Goal: Information Seeking & Learning: Learn about a topic

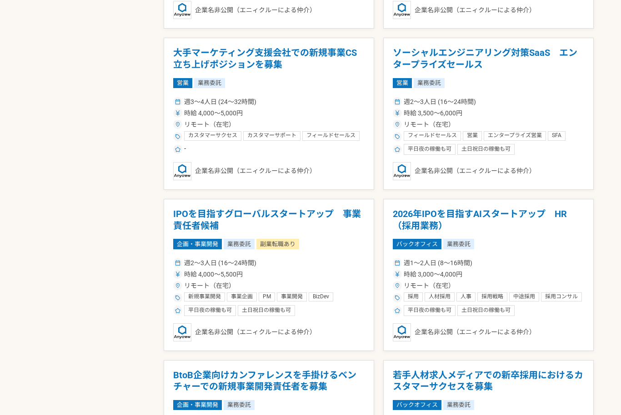
scroll to position [1297, 0]
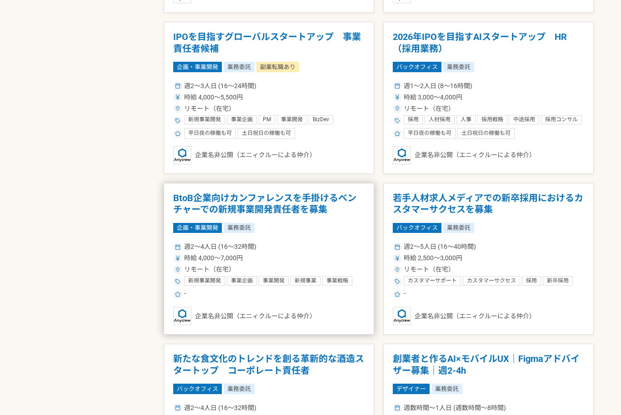
click at [174, 209] on h1 "BtoB企業向けカンファレンスを手掛けるベンチャーでの新規事業開発責任者を募集" at bounding box center [268, 204] width 191 height 23
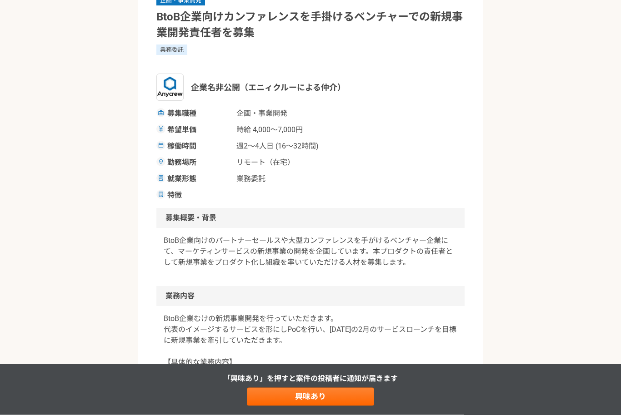
scroll to position [78, 0]
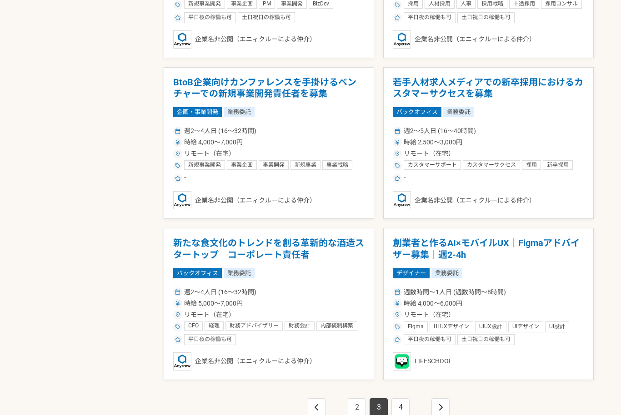
scroll to position [1497, 0]
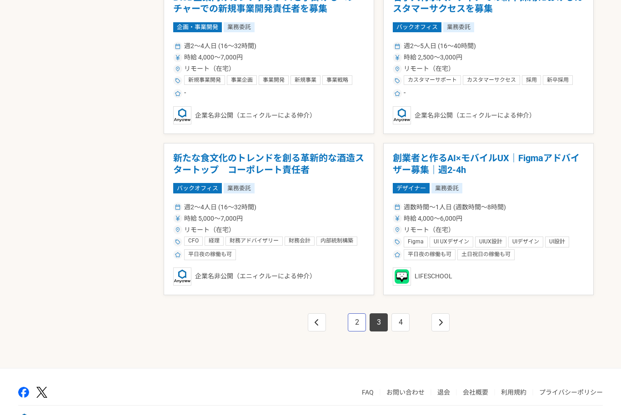
click at [349, 329] on link "2" at bounding box center [357, 323] width 18 height 18
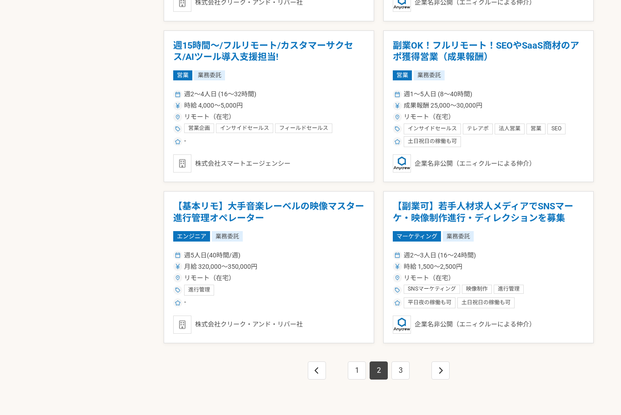
scroll to position [1497, 0]
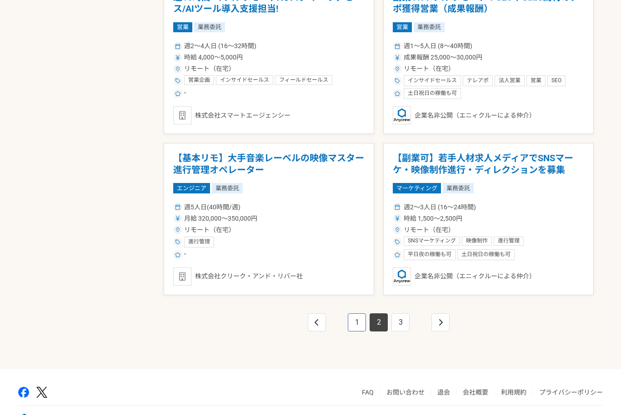
click at [357, 324] on link "1" at bounding box center [357, 323] width 18 height 18
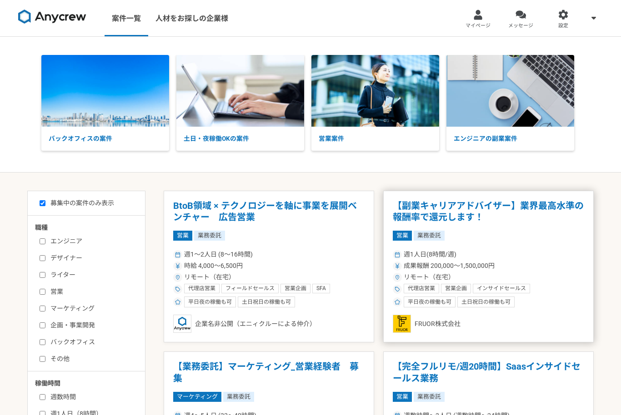
click at [545, 212] on h1 "【副業キャリアアドバイザー】業界最高水準の報酬率で還元します！" at bounding box center [488, 211] width 191 height 23
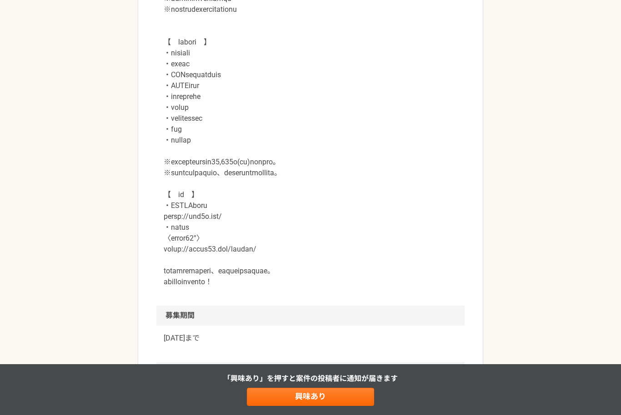
scroll to position [1043, 0]
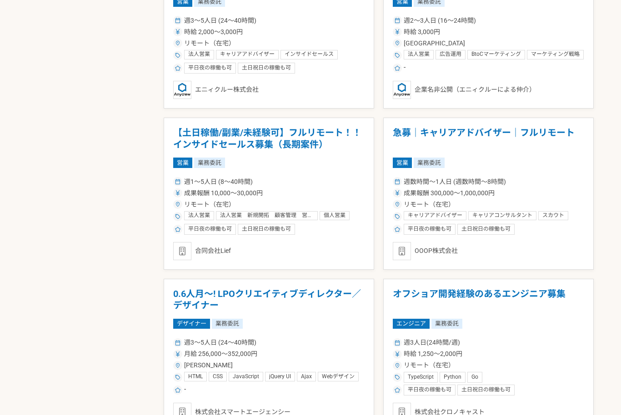
scroll to position [1274, 0]
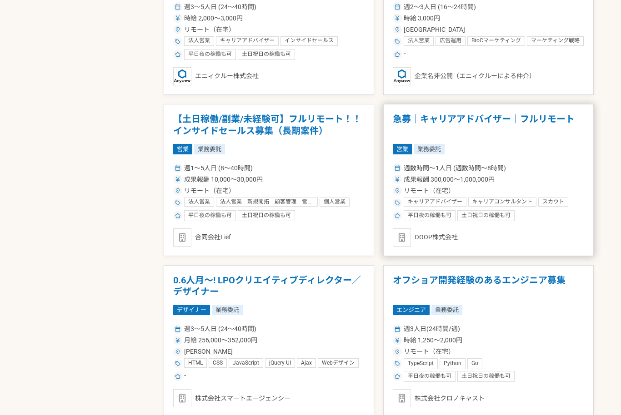
click at [564, 116] on h1 "急募｜キャリアアドバイザー｜フルリモート" at bounding box center [488, 125] width 191 height 23
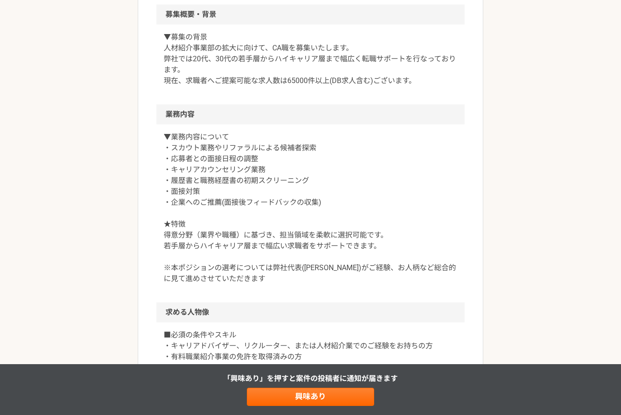
scroll to position [181, 0]
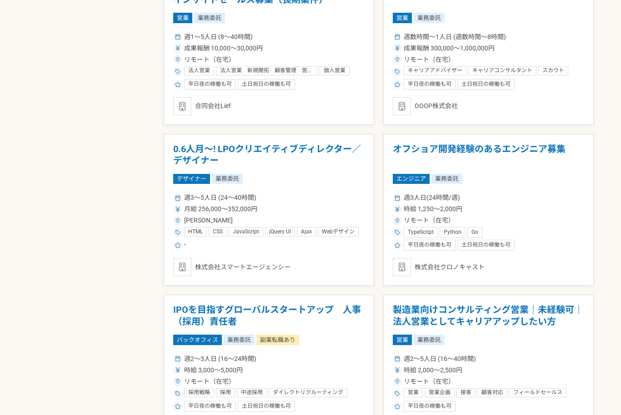
scroll to position [1454, 0]
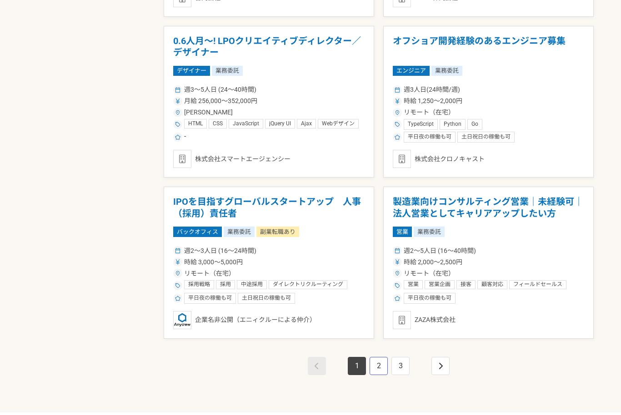
click at [373, 369] on link "2" at bounding box center [378, 366] width 18 height 18
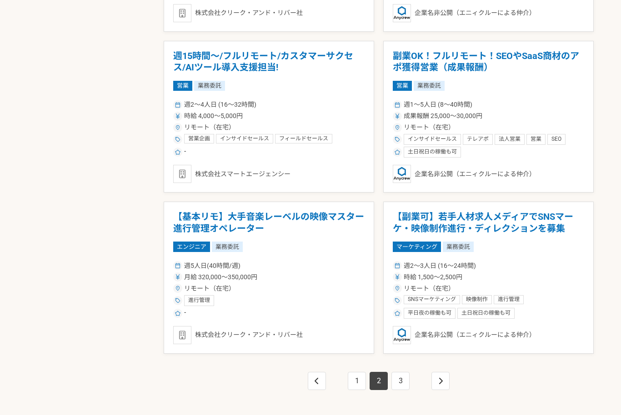
scroll to position [1444, 0]
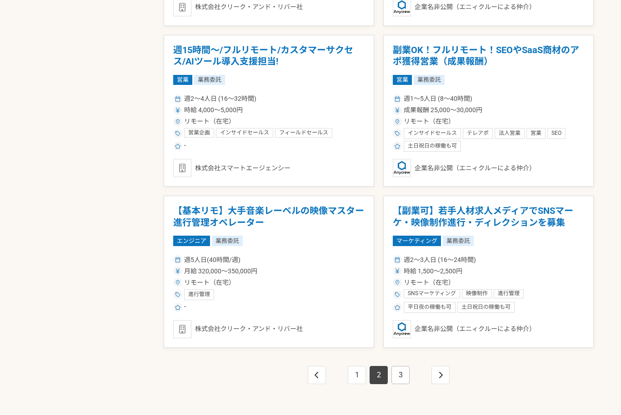
click at [399, 374] on link "3" at bounding box center [400, 376] width 18 height 18
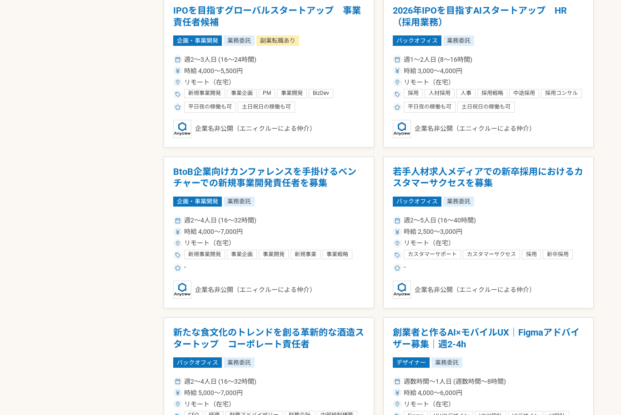
scroll to position [1426, 0]
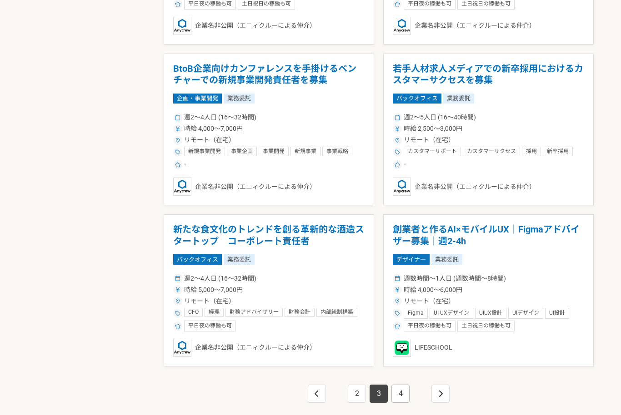
click at [403, 391] on link "4" at bounding box center [400, 394] width 18 height 18
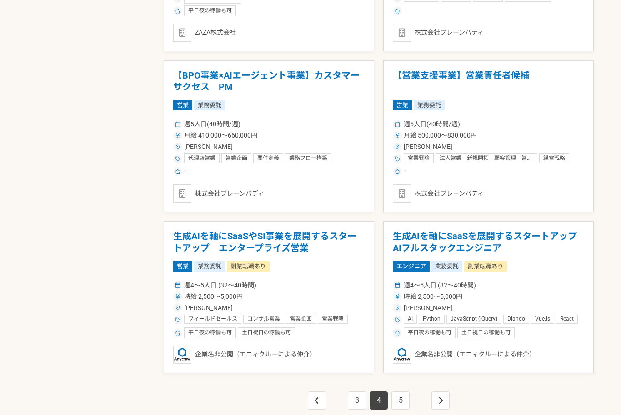
scroll to position [1497, 0]
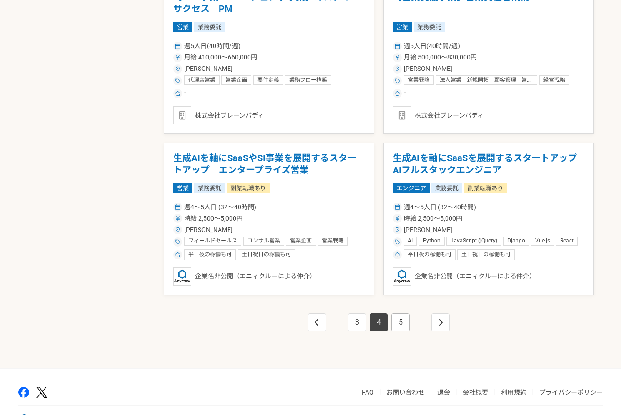
click at [403, 320] on link "5" at bounding box center [400, 323] width 18 height 18
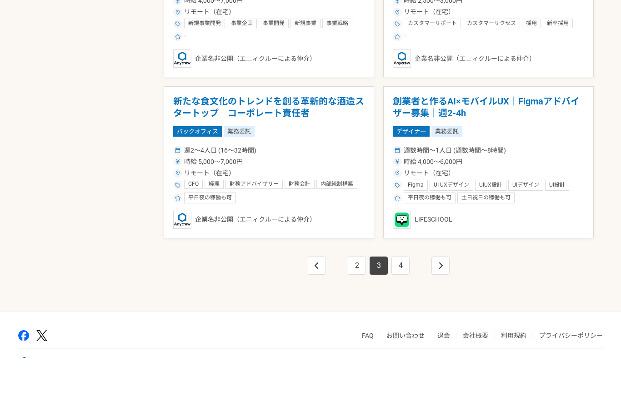
scroll to position [1497, 0]
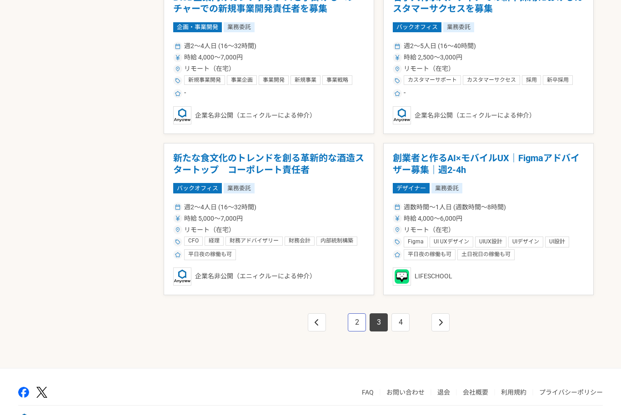
click at [358, 323] on link "2" at bounding box center [357, 323] width 18 height 18
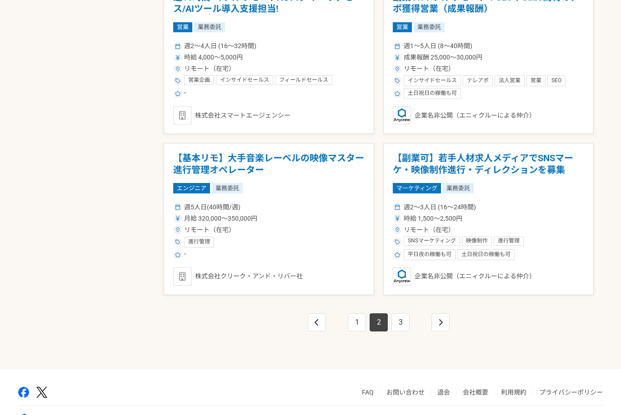
scroll to position [1460, 0]
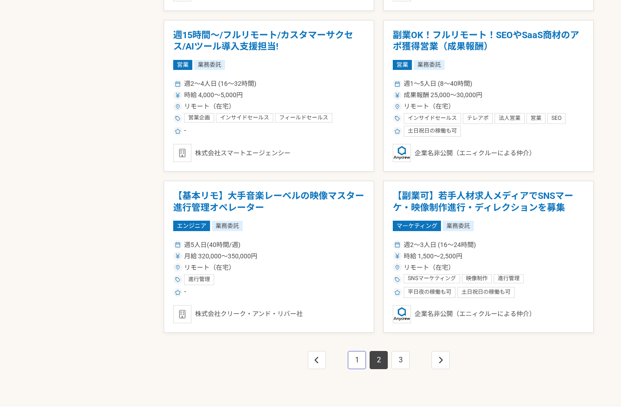
click at [356, 359] on link "1" at bounding box center [357, 360] width 18 height 18
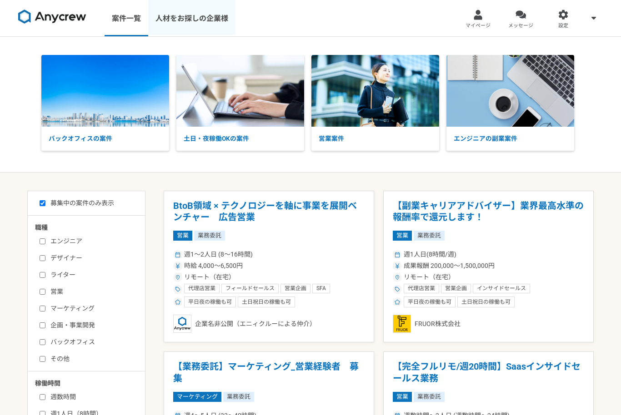
click at [202, 20] on link "人材をお探しの企業様" at bounding box center [191, 18] width 87 height 36
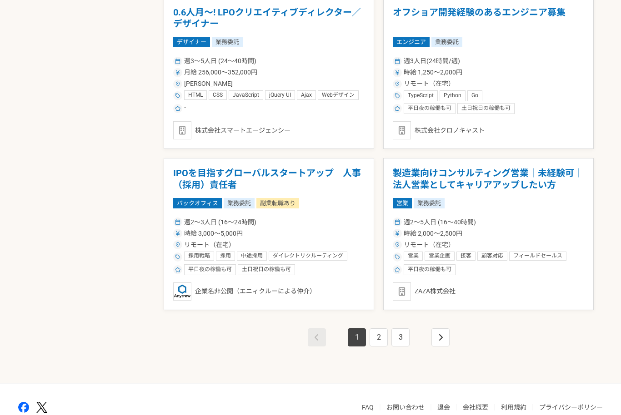
scroll to position [1497, 0]
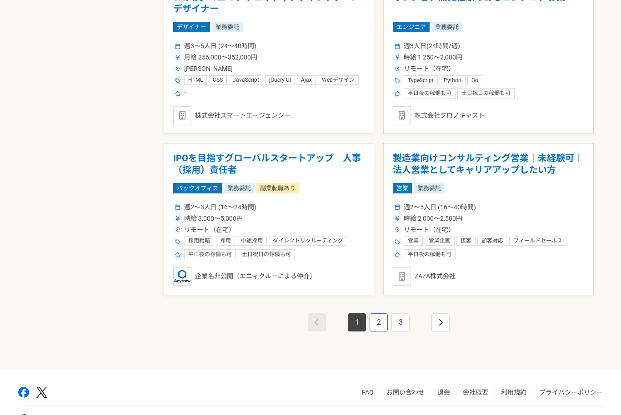
click at [378, 323] on link "2" at bounding box center [378, 323] width 18 height 18
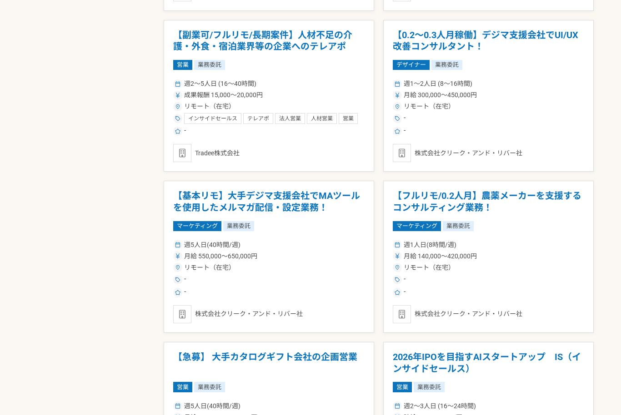
scroll to position [976, 0]
